Goal: Information Seeking & Learning: Learn about a topic

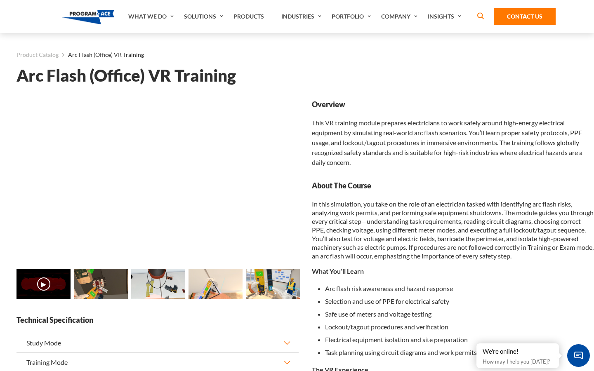
click at [99, 292] on img at bounding box center [101, 284] width 54 height 31
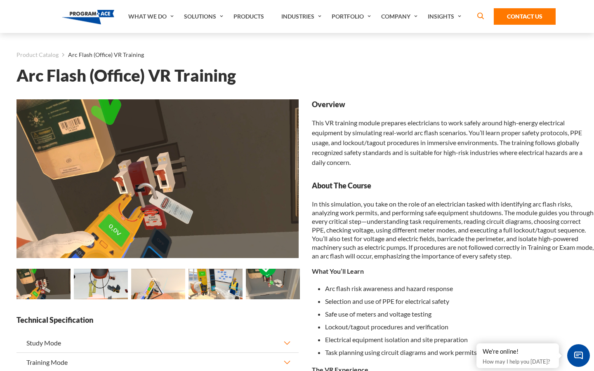
click at [113, 276] on img at bounding box center [101, 284] width 54 height 31
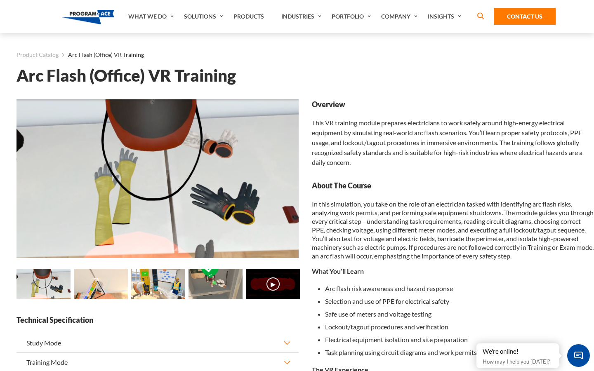
click at [113, 276] on img at bounding box center [101, 284] width 54 height 31
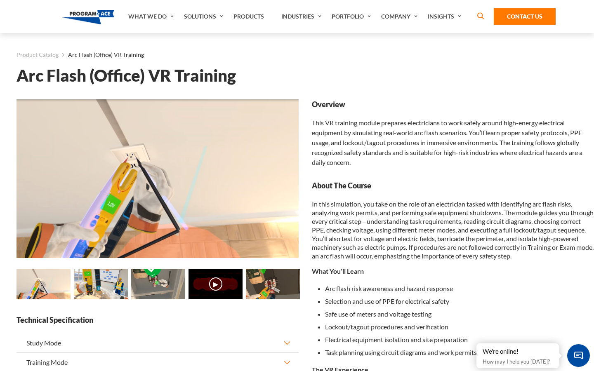
click at [113, 276] on img at bounding box center [101, 284] width 54 height 31
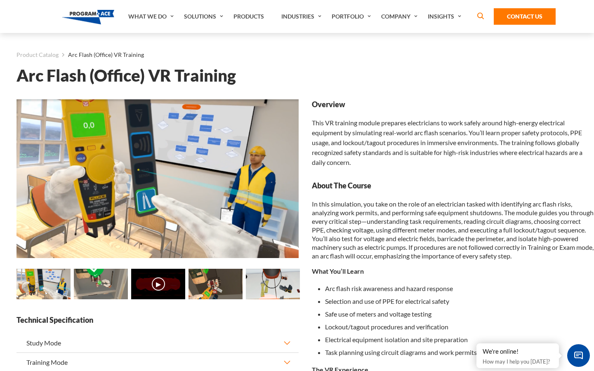
click at [113, 276] on img at bounding box center [101, 284] width 54 height 31
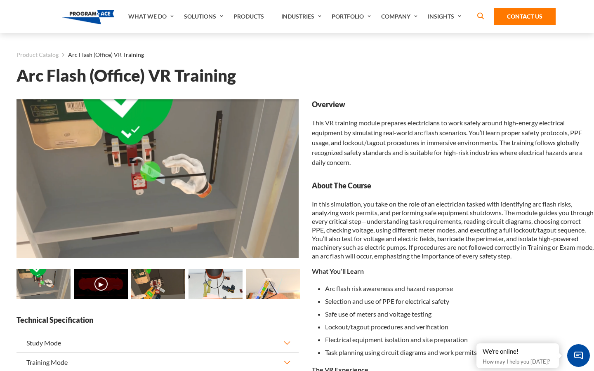
click at [46, 281] on img at bounding box center [44, 284] width 54 height 31
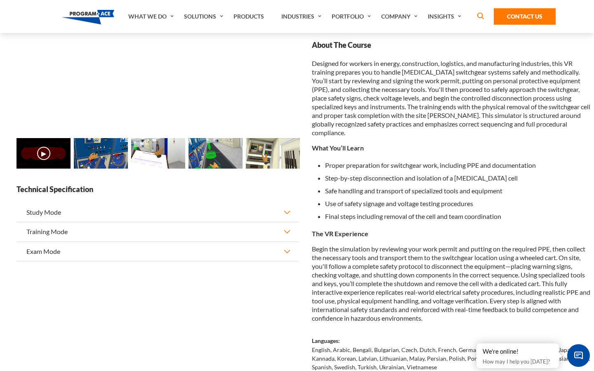
scroll to position [27, 0]
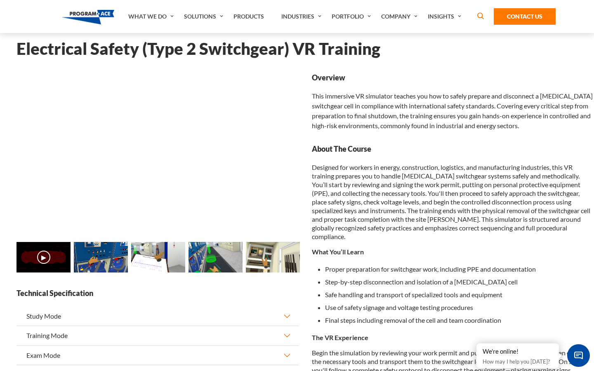
click at [269, 250] on img at bounding box center [273, 257] width 54 height 31
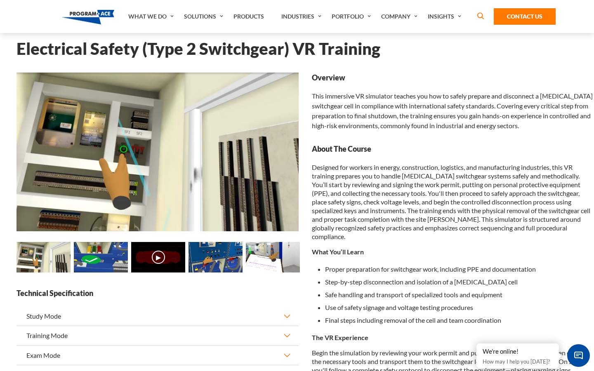
click at [178, 256] on img at bounding box center [158, 257] width 54 height 31
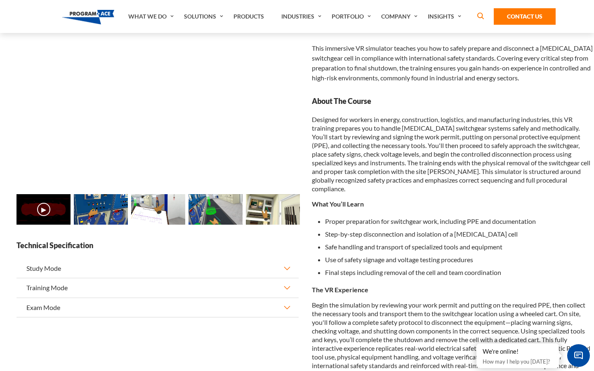
scroll to position [79, 0]
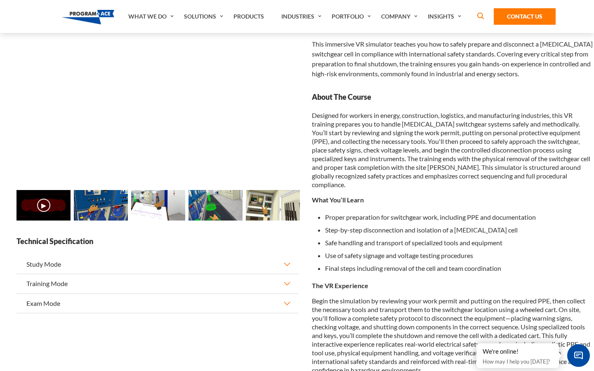
click at [286, 262] on button "Study Mode" at bounding box center [158, 264] width 282 height 19
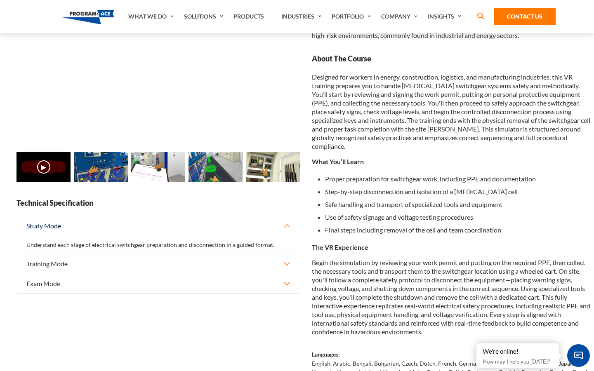
scroll to position [118, 0]
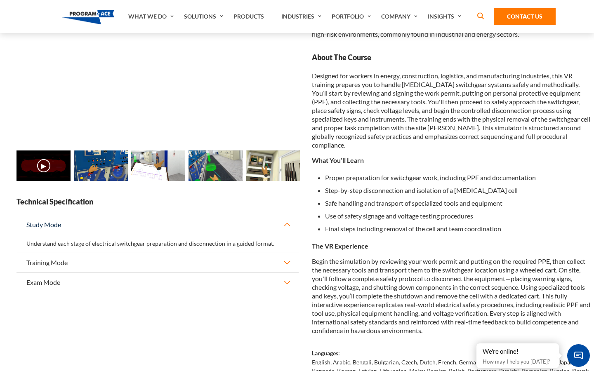
click at [287, 259] on button "Training Mode" at bounding box center [158, 262] width 282 height 19
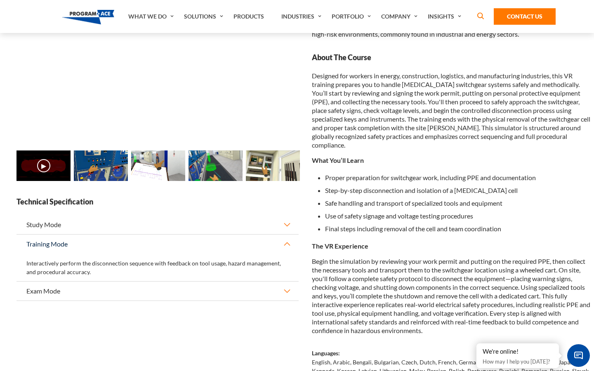
click at [290, 293] on button "Exam Mode" at bounding box center [158, 291] width 282 height 19
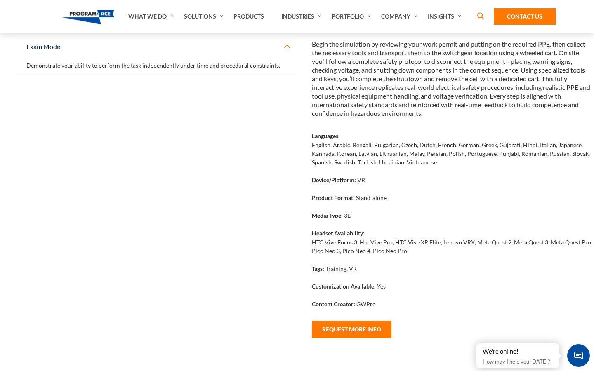
scroll to position [347, 0]
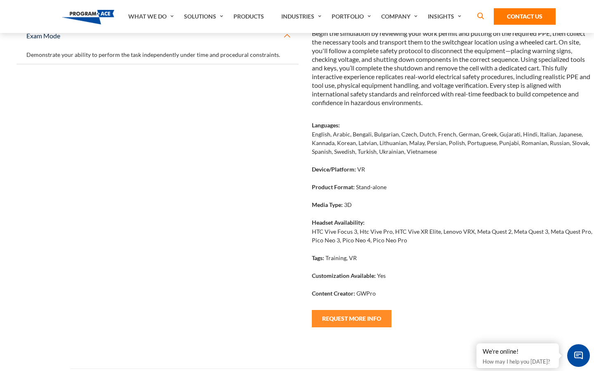
click at [351, 310] on button "Request More Info" at bounding box center [352, 318] width 80 height 17
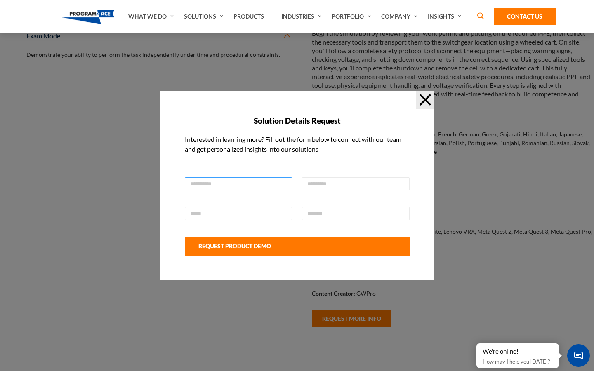
click at [269, 184] on input "text" at bounding box center [239, 183] width 108 height 13
type input "**********"
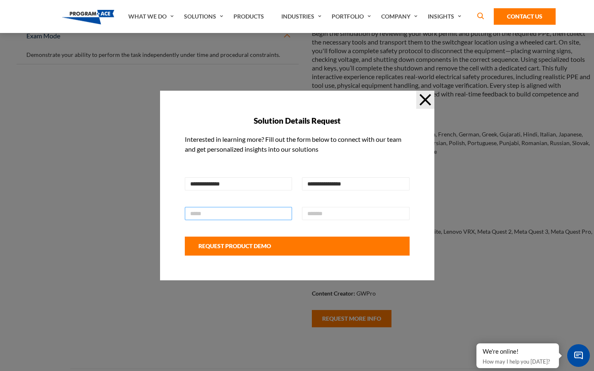
type input "**********"
click at [331, 209] on input "text" at bounding box center [356, 213] width 108 height 13
type input "*"
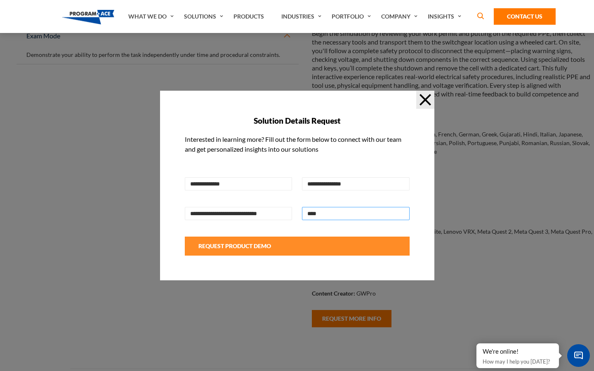
type input "****"
click at [281, 250] on button "Request Product Demo" at bounding box center [297, 246] width 225 height 19
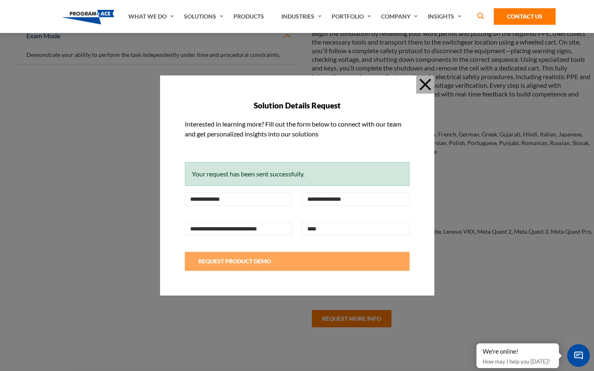
click at [427, 87] on button "Close" at bounding box center [425, 84] width 18 height 18
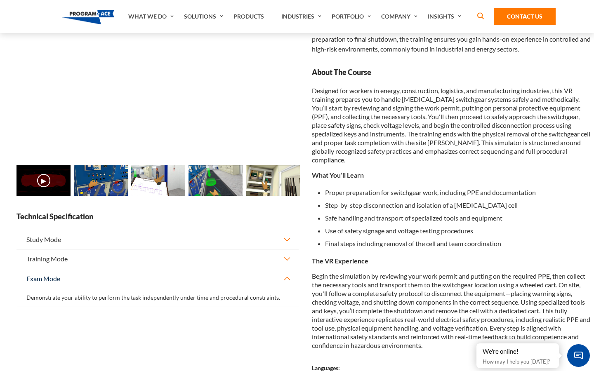
scroll to position [0, 0]
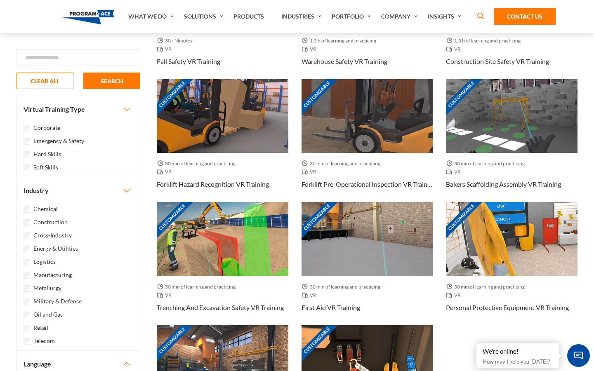
scroll to position [506, 0]
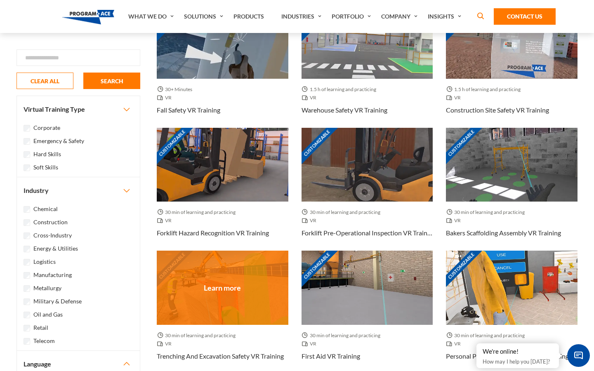
click at [247, 271] on div "Customizable" at bounding box center [223, 288] width 132 height 74
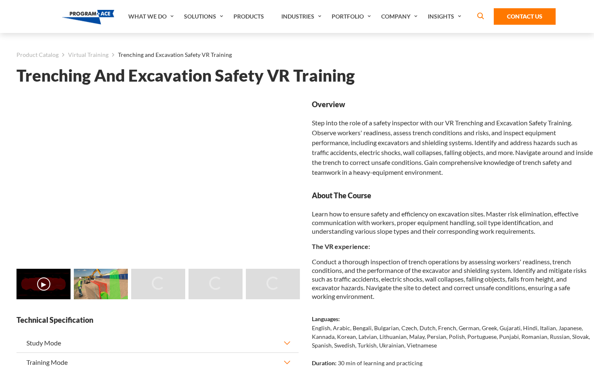
click at [42, 287] on button "▶" at bounding box center [43, 284] width 13 height 13
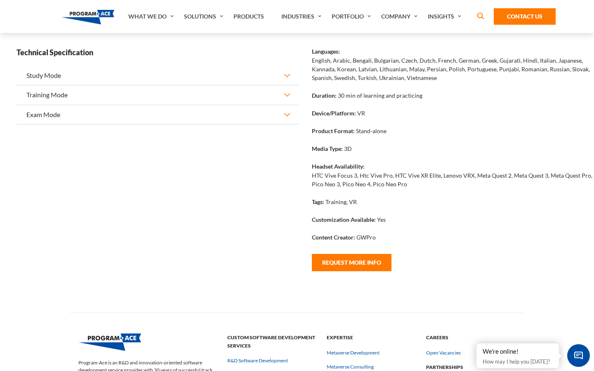
scroll to position [268, 0]
click at [364, 265] on button "Request More Info" at bounding box center [352, 262] width 80 height 17
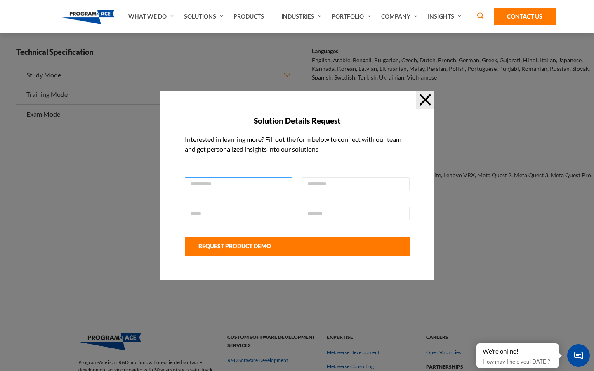
click at [252, 187] on input "text" at bounding box center [239, 183] width 108 height 13
type input "**********"
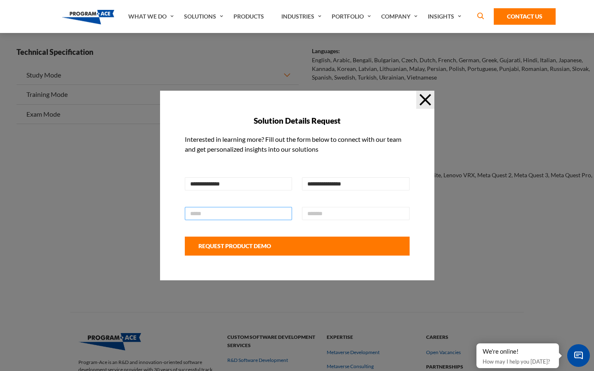
type input "**********"
click at [314, 214] on input "text" at bounding box center [356, 213] width 108 height 13
type input "****"
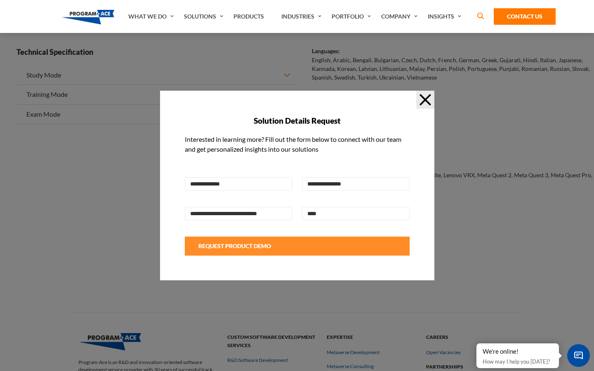
click at [320, 243] on button "Request Product Demo" at bounding box center [297, 246] width 225 height 19
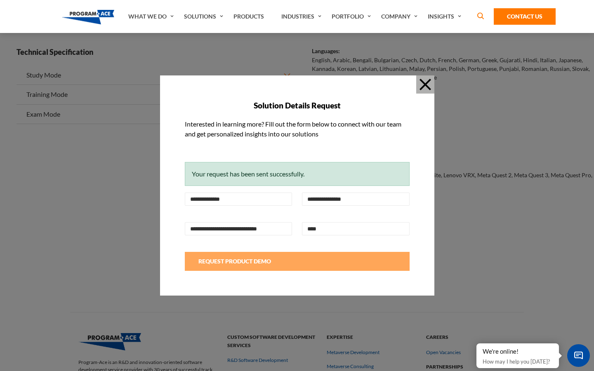
click at [428, 87] on button "Close" at bounding box center [425, 84] width 18 height 18
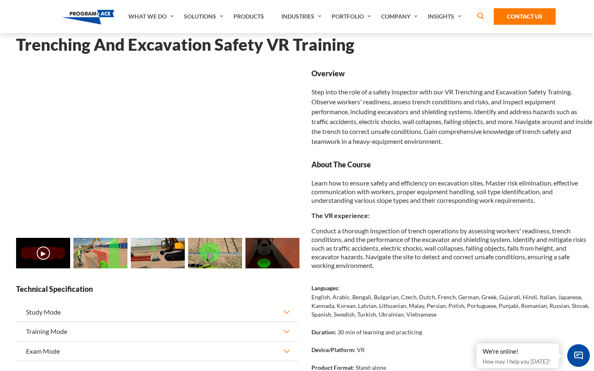
scroll to position [31, 0]
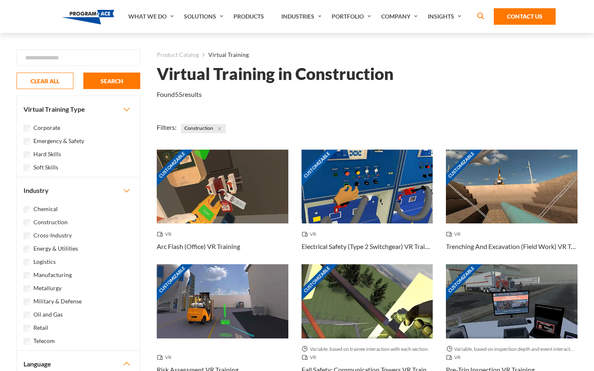
scroll to position [506, 0]
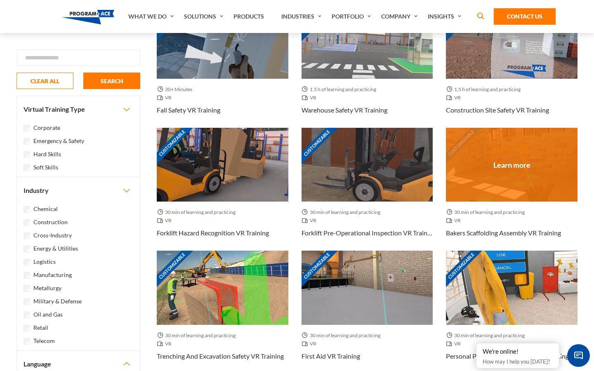
click at [470, 160] on div "Customizable" at bounding box center [512, 165] width 132 height 74
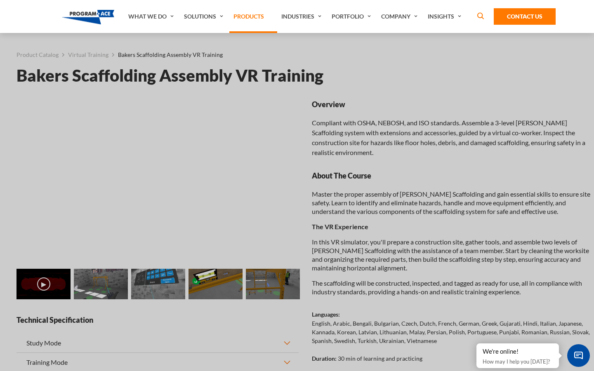
click at [251, 19] on link "Products" at bounding box center [253, 16] width 48 height 33
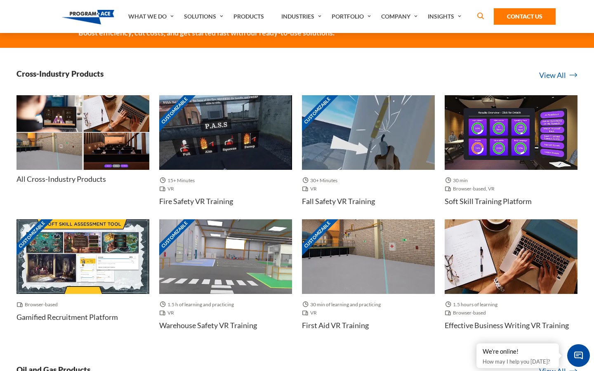
scroll to position [284, 0]
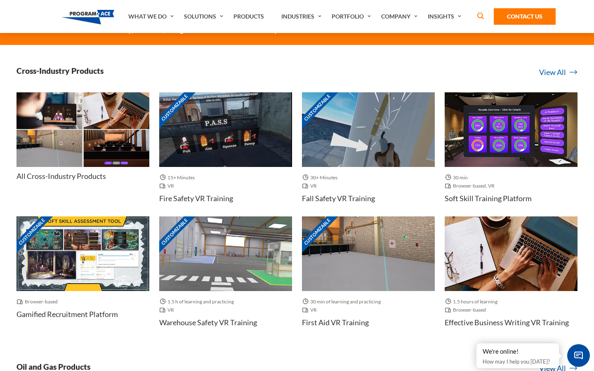
click at [249, 137] on img at bounding box center [225, 129] width 133 height 75
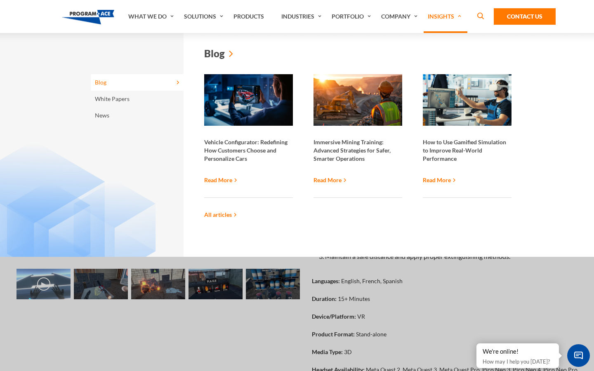
click at [445, 16] on link "Insights" at bounding box center [446, 16] width 44 height 33
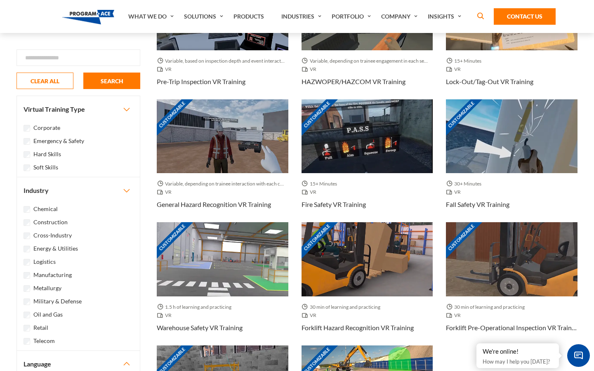
scroll to position [541, 0]
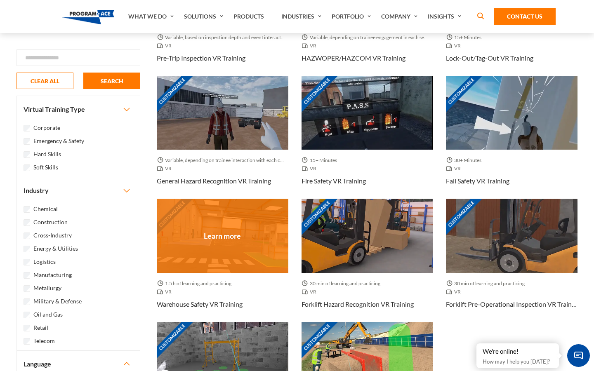
click at [242, 247] on div "Customizable" at bounding box center [223, 236] width 132 height 74
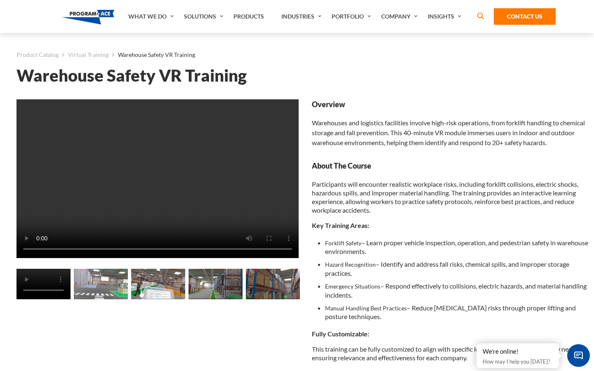
click at [91, 213] on video at bounding box center [158, 178] width 282 height 159
click at [138, 162] on video at bounding box center [158, 178] width 282 height 159
click at [144, 157] on video at bounding box center [158, 178] width 282 height 159
